Goal: Information Seeking & Learning: Learn about a topic

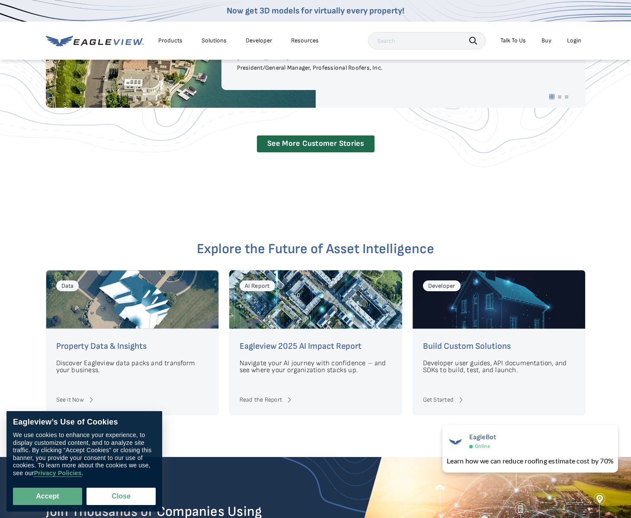
scroll to position [1818, 0]
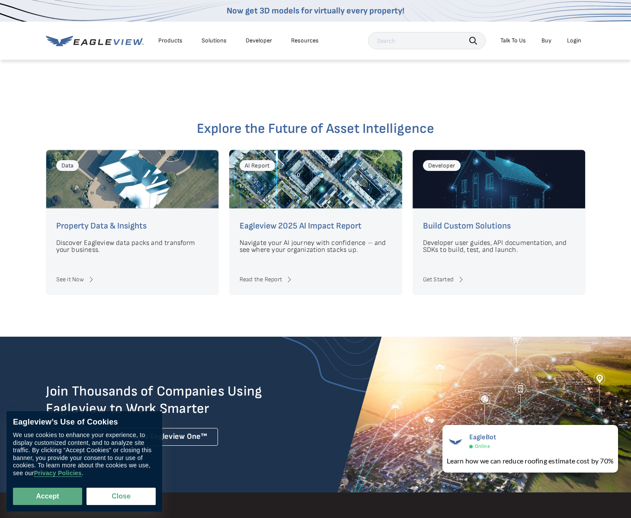
click at [113, 191] on div "Data" at bounding box center [132, 179] width 173 height 59
click at [83, 274] on link "See it Now" at bounding box center [132, 279] width 152 height 10
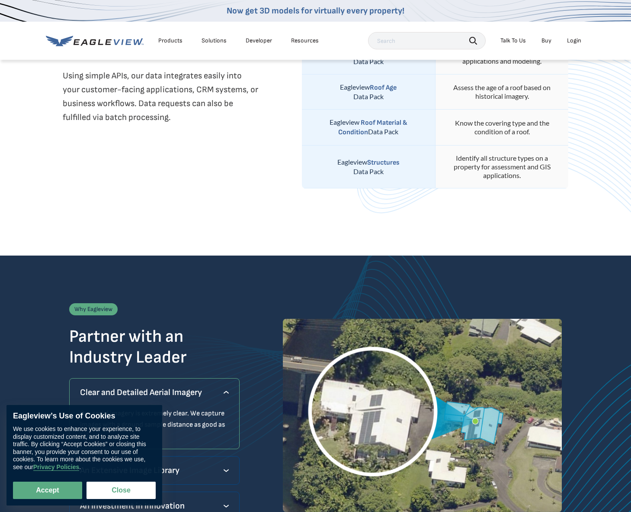
scroll to position [390, 0]
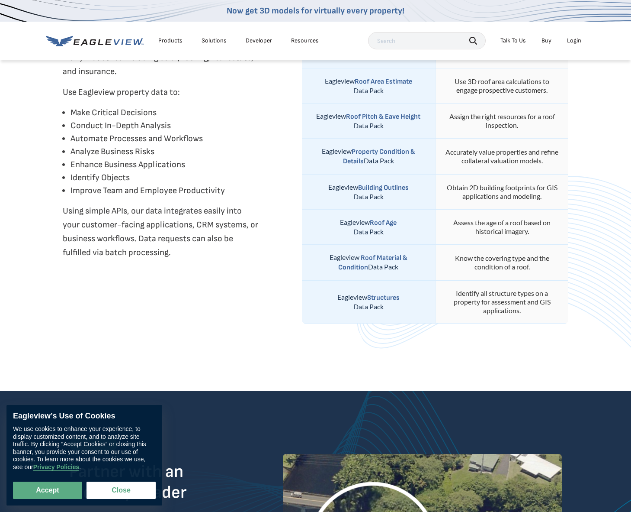
click at [309, 42] on div "Resources" at bounding box center [305, 41] width 28 height 8
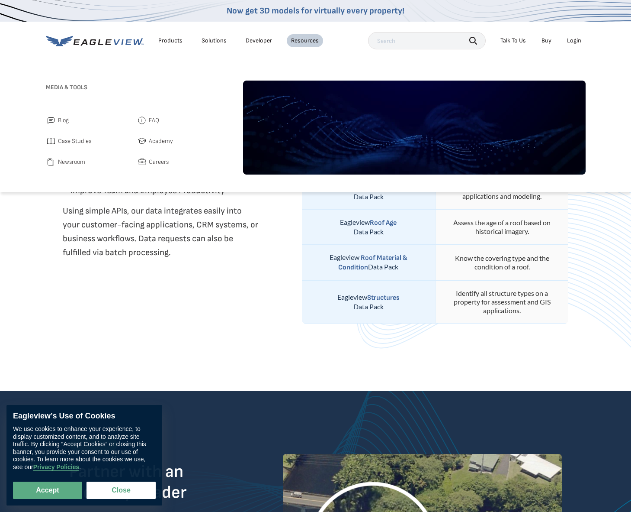
click at [262, 42] on link "Developer" at bounding box center [259, 41] width 26 height 8
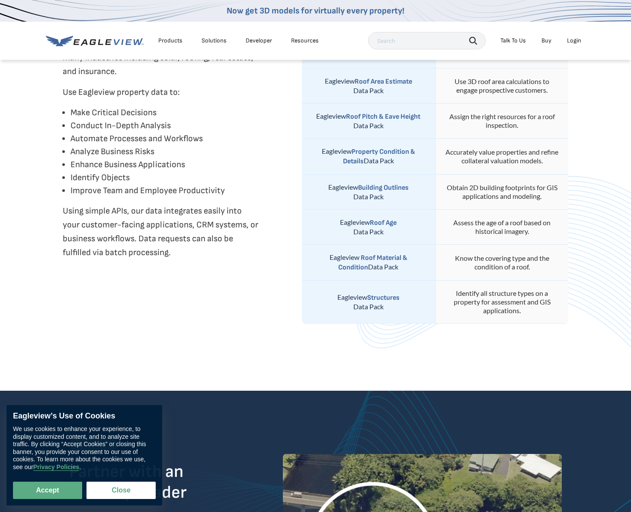
click at [207, 42] on div "Solutions" at bounding box center [214, 41] width 25 height 8
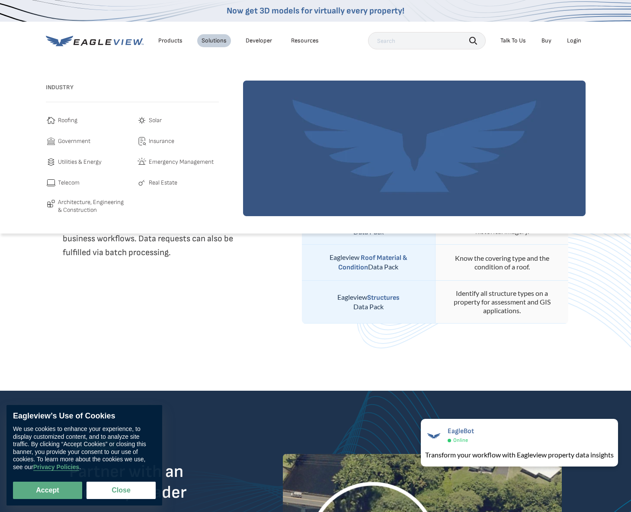
click at [181, 40] on div "Products" at bounding box center [170, 41] width 24 height 8
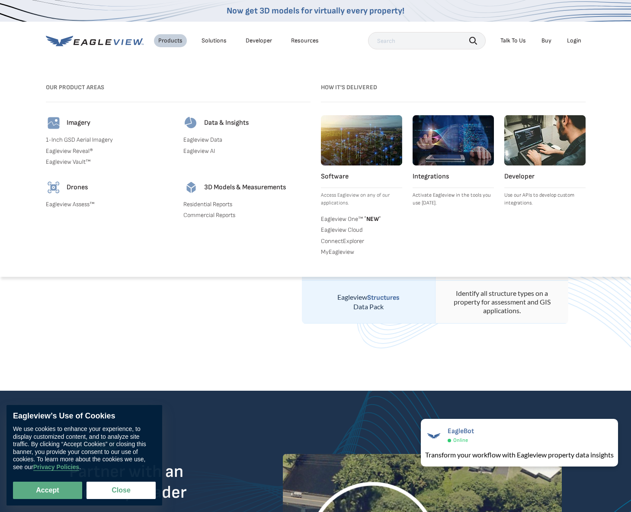
click at [99, 139] on link "1-Inch GSD Aerial Imagery" at bounding box center [109, 140] width 127 height 8
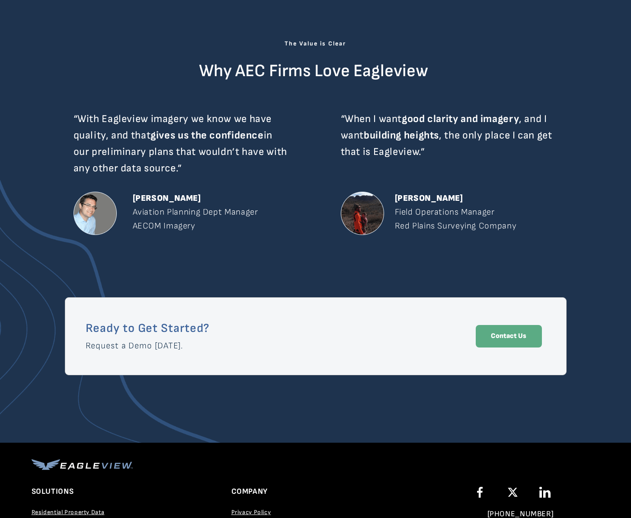
scroll to position [1367, 0]
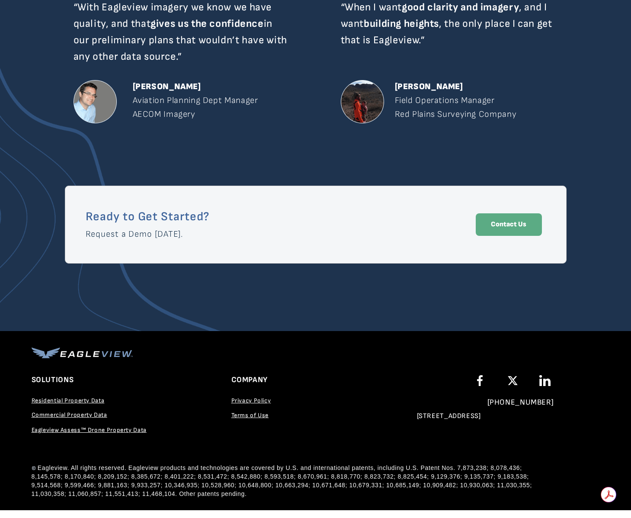
click at [87, 400] on span "Residential Property Data" at bounding box center [68, 400] width 73 height 7
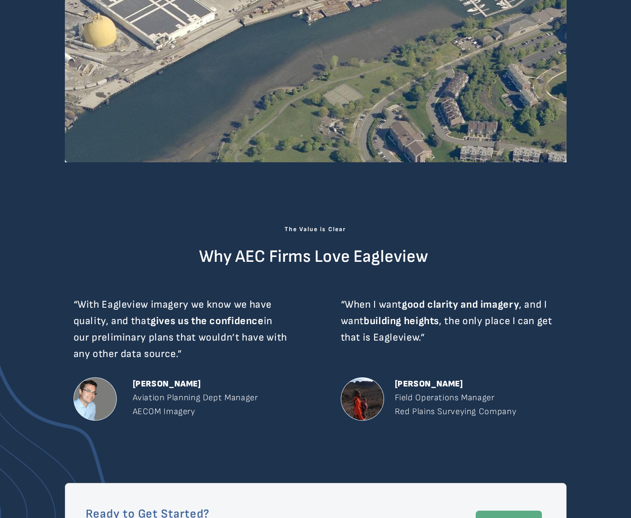
scroll to position [1064, 0]
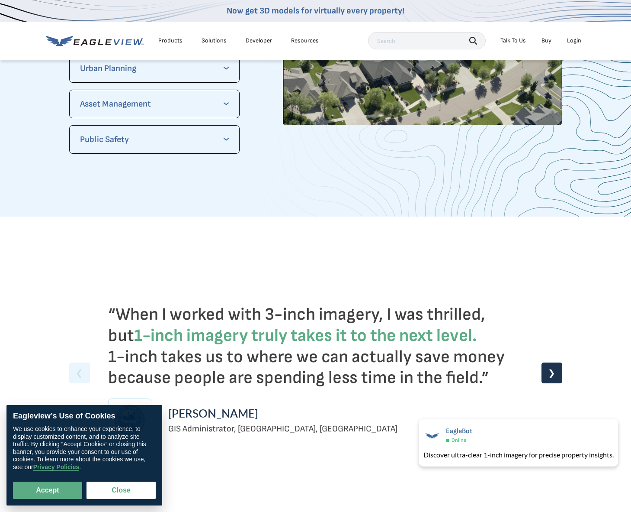
scroll to position [1761, 0]
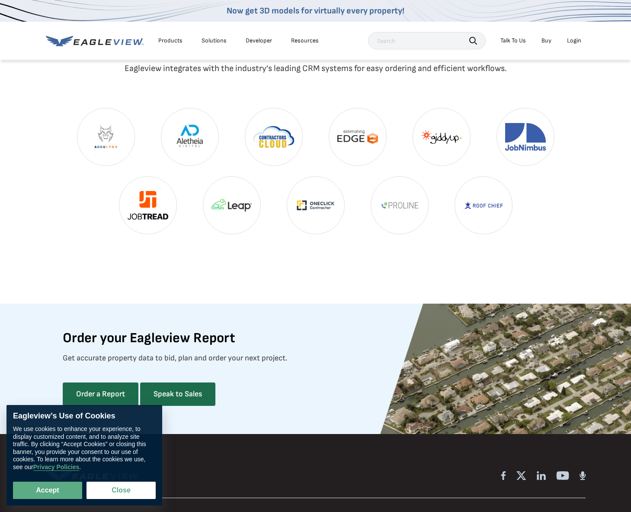
scroll to position [2294, 0]
